Goal: Browse casually

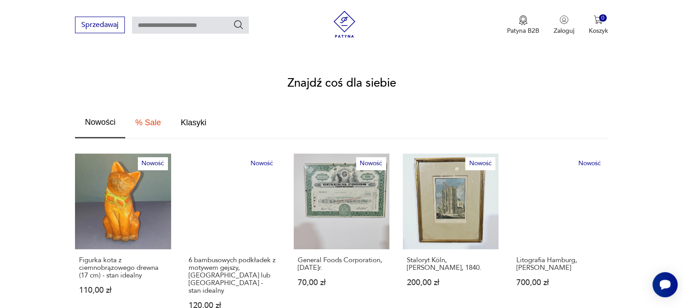
scroll to position [494, 0]
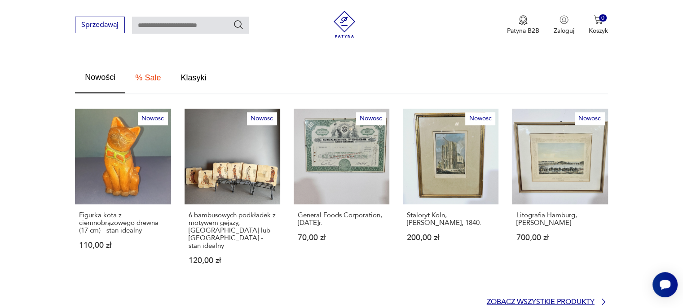
click at [506, 299] on p "Zobacz wszystkie produkty" at bounding box center [541, 302] width 108 height 6
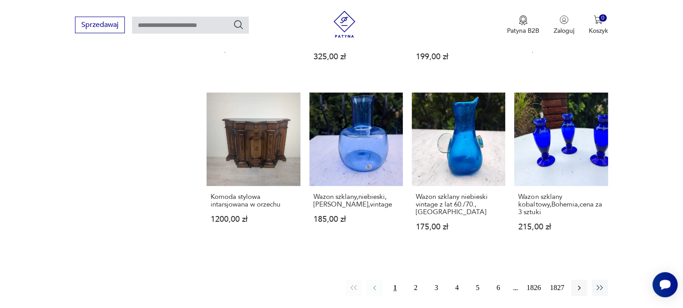
scroll to position [714, 0]
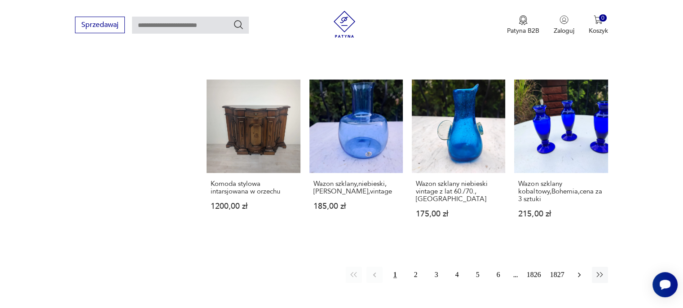
click at [579, 270] on icon "button" at bounding box center [579, 274] width 9 height 9
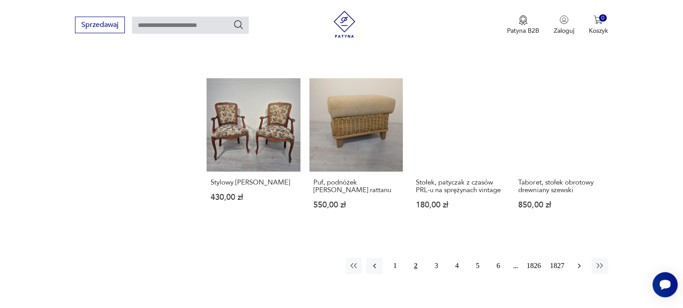
scroll to position [745, 0]
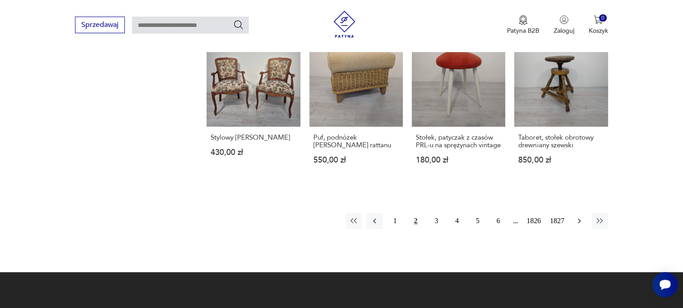
click at [580, 226] on icon "button" at bounding box center [579, 221] width 9 height 9
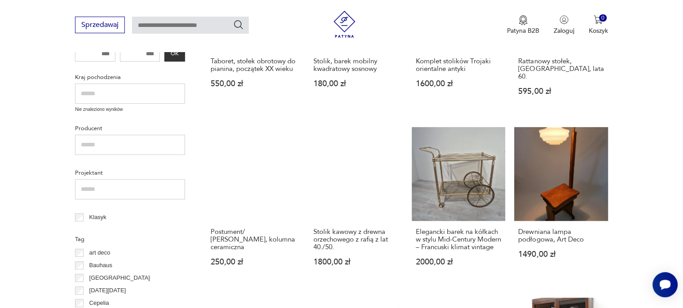
scroll to position [341, 0]
